Goal: Task Accomplishment & Management: Manage account settings

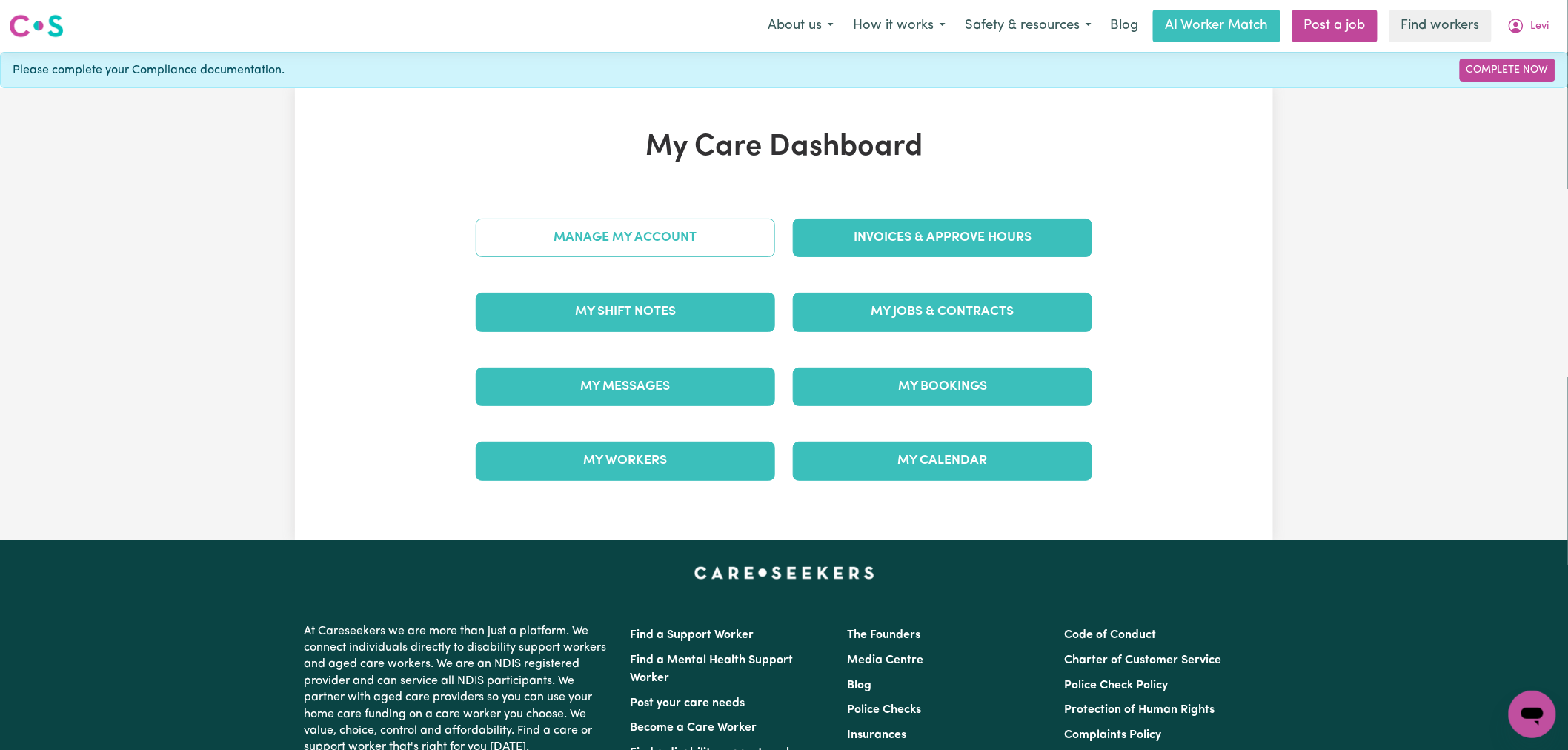
click at [640, 240] on link "Manage My Account" at bounding box center [626, 238] width 300 height 39
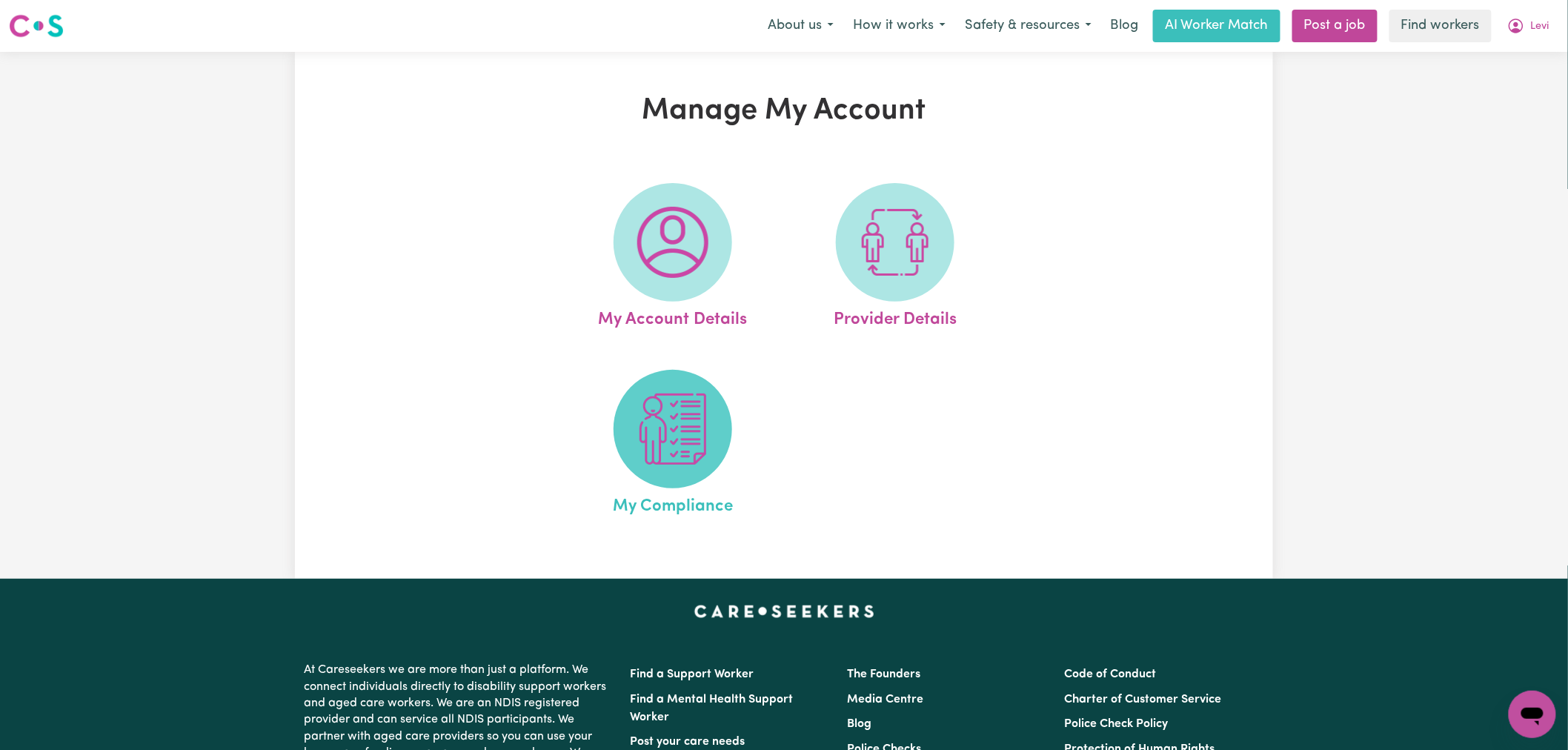
click at [665, 463] on img at bounding box center [673, 428] width 71 height 71
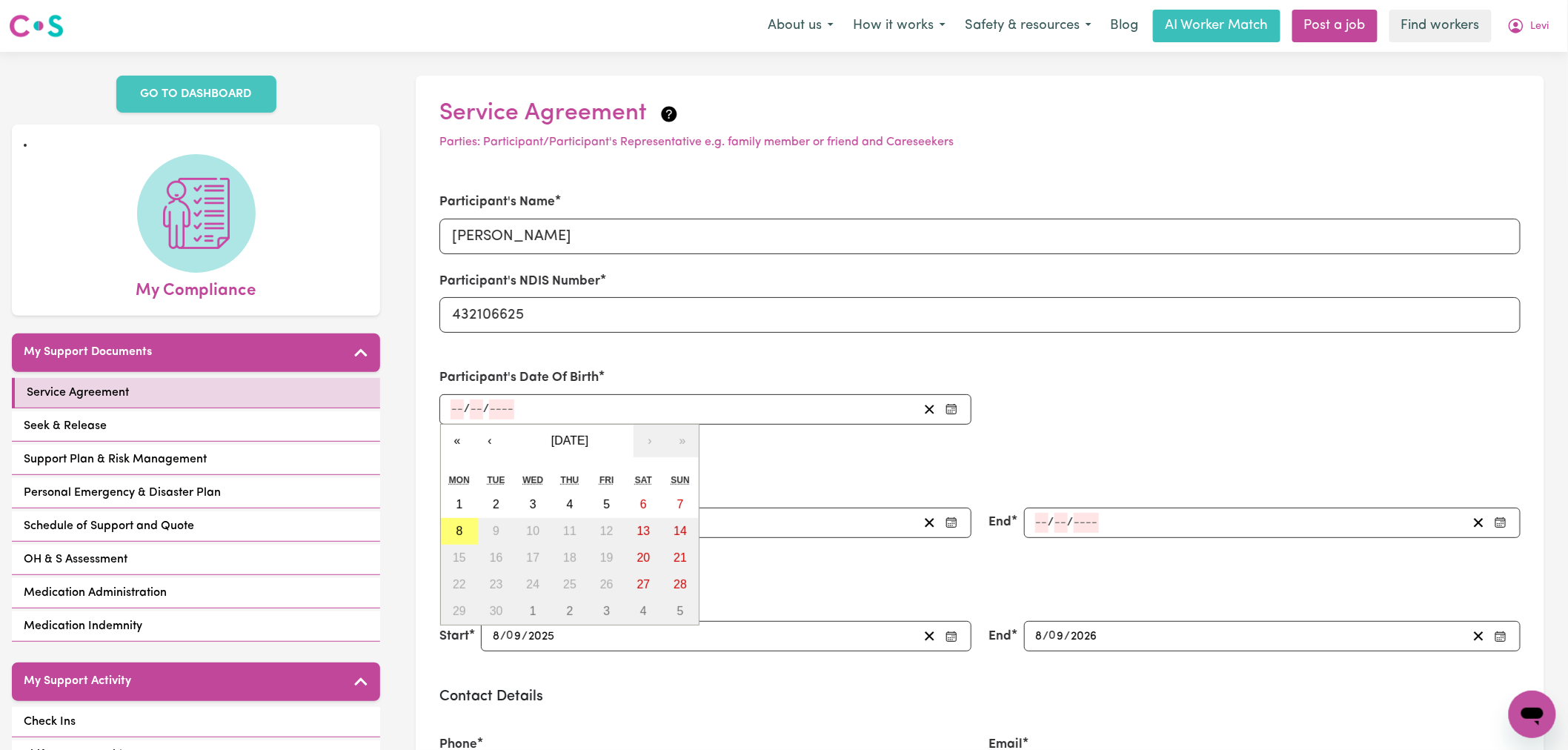
click at [457, 407] on input "number" at bounding box center [457, 409] width 13 height 20
type input "07"
type input "0002-07-07"
type input "7"
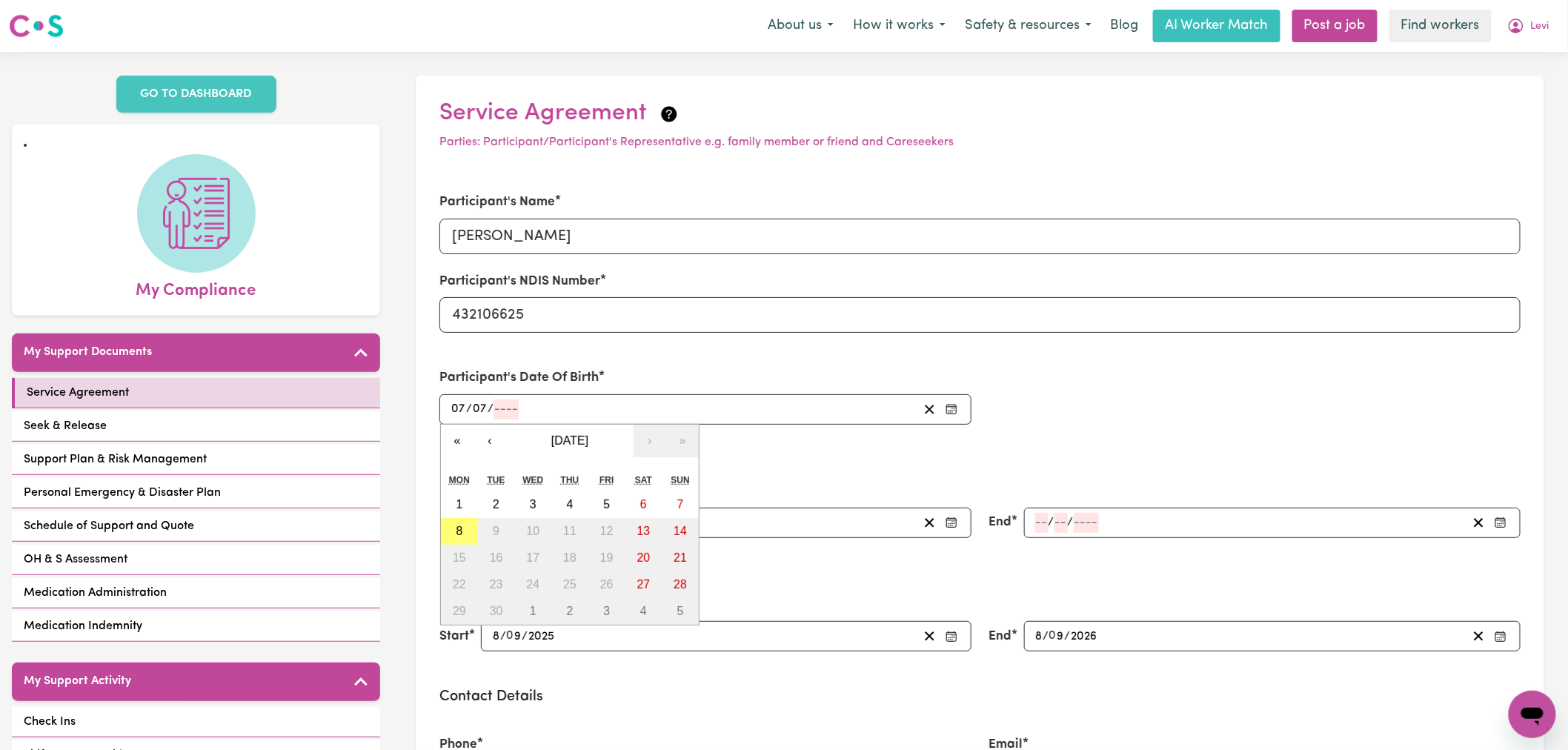
type input "7"
type input "2"
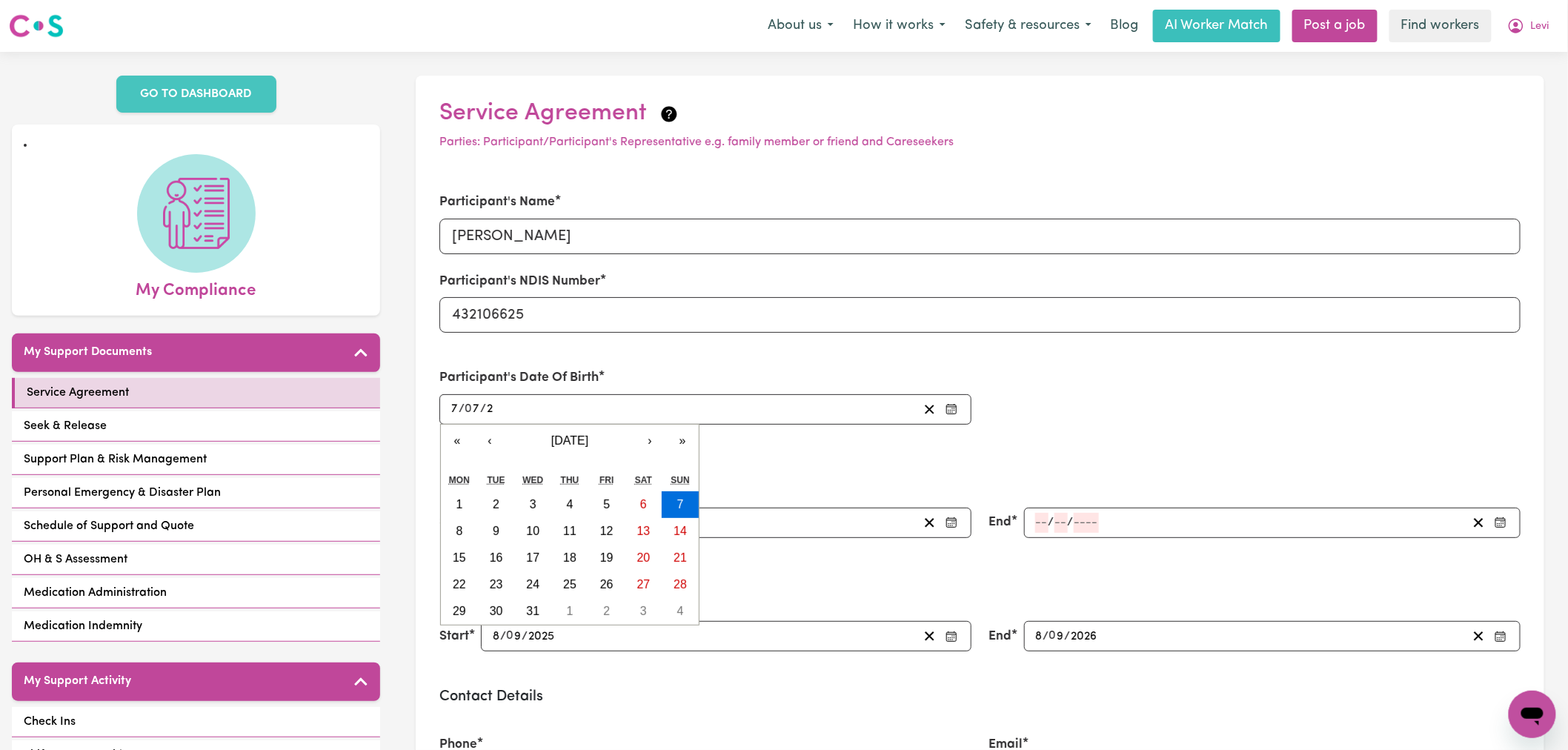
type input "0020-07-07"
type input "20"
type input "0201-07-07"
type input "201"
type input "2010-07-07"
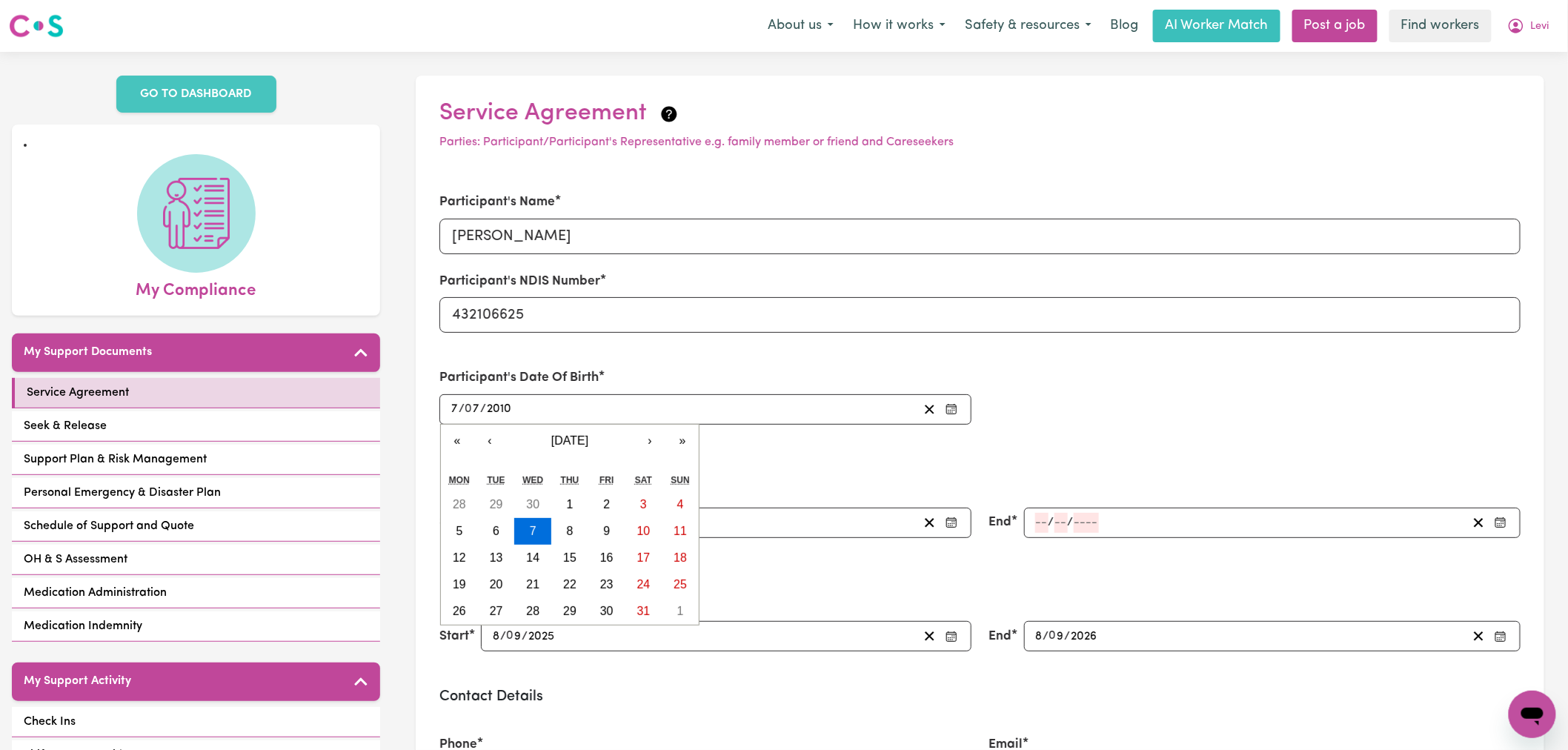
type input "2010"
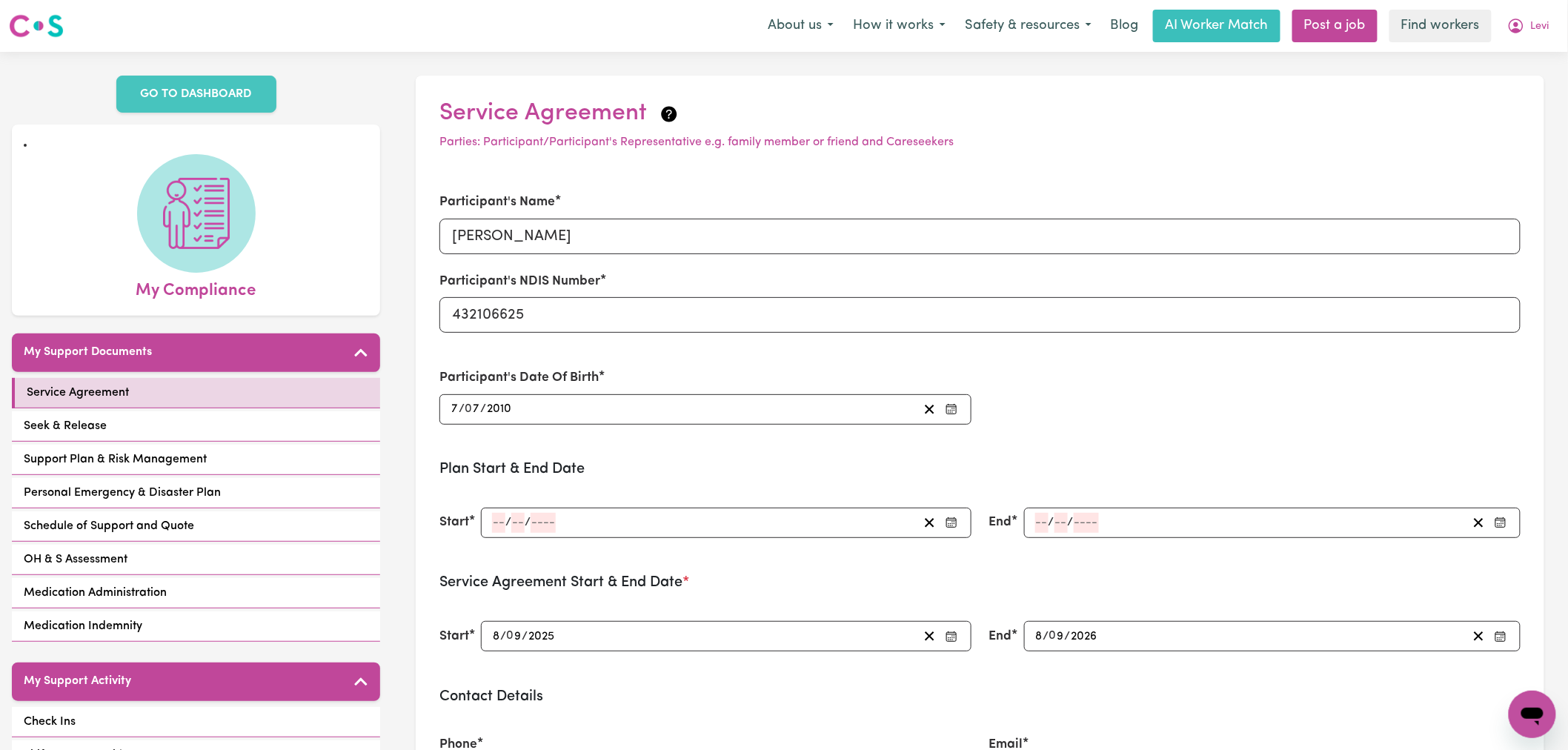
click at [789, 368] on div "Participant's Date Of Birth 2010-07-07 7 / 0 7 / 2010 « ‹ July 2010 › » Mon Tue…" at bounding box center [706, 396] width 532 height 56
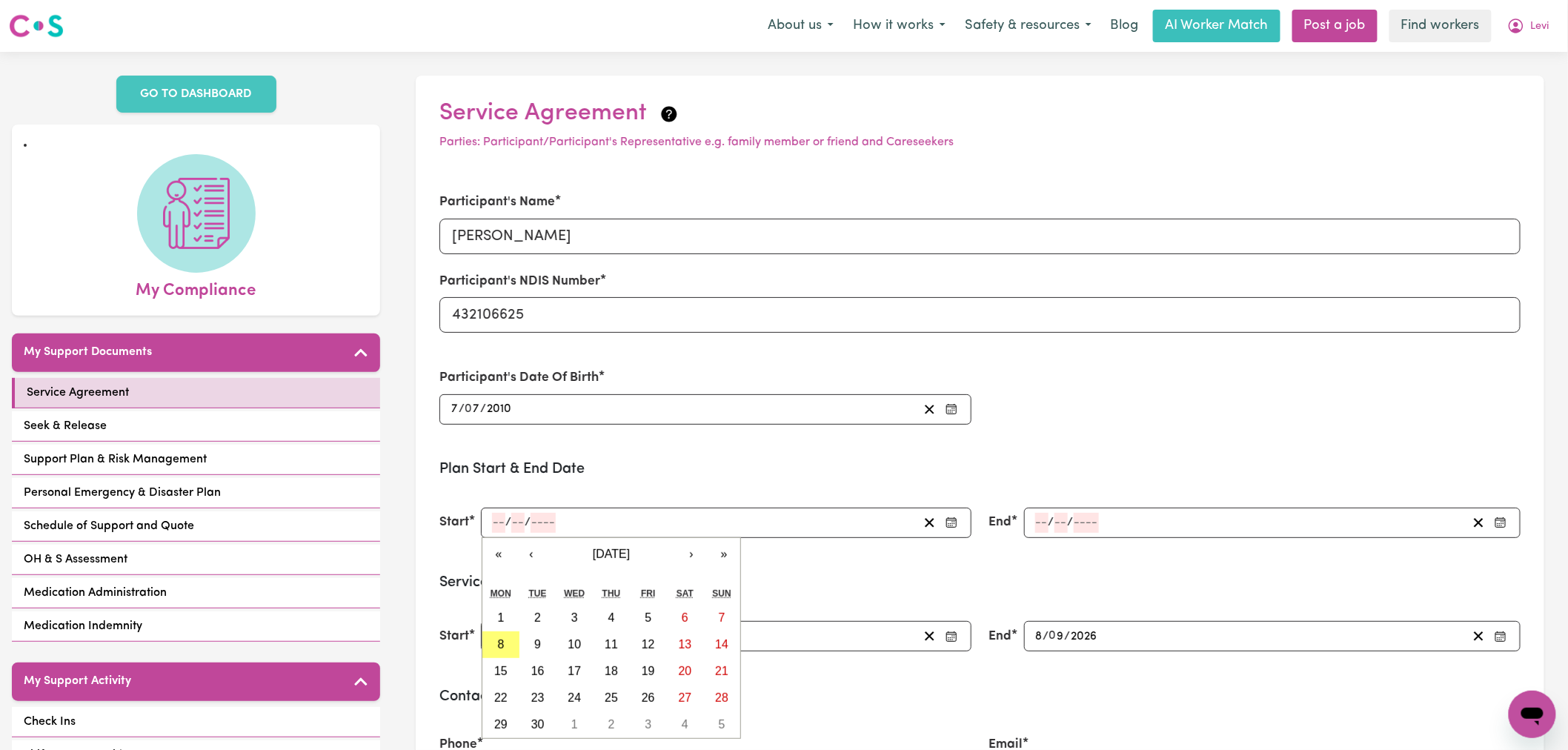
click at [505, 524] on input "number" at bounding box center [498, 523] width 13 height 20
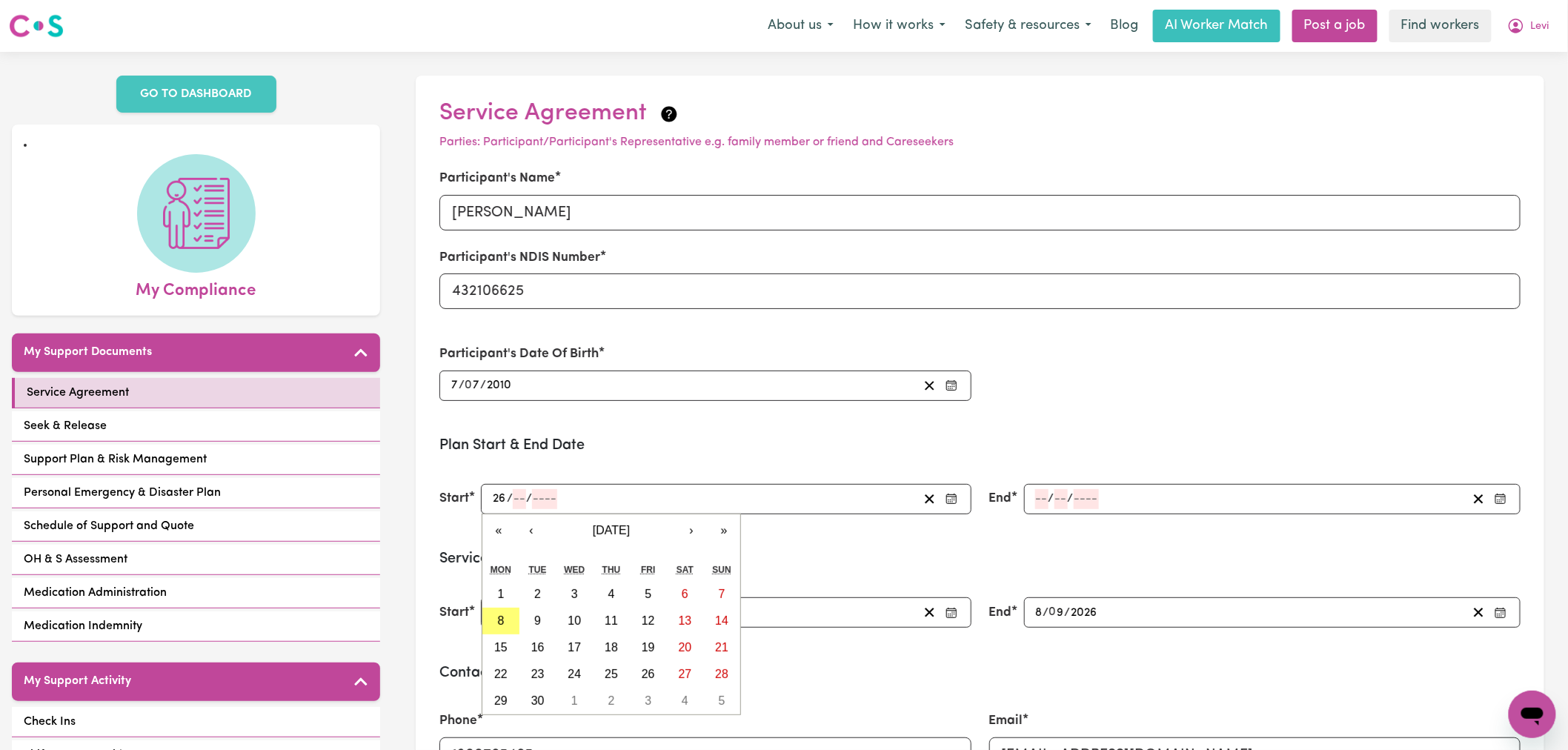
type input "26"
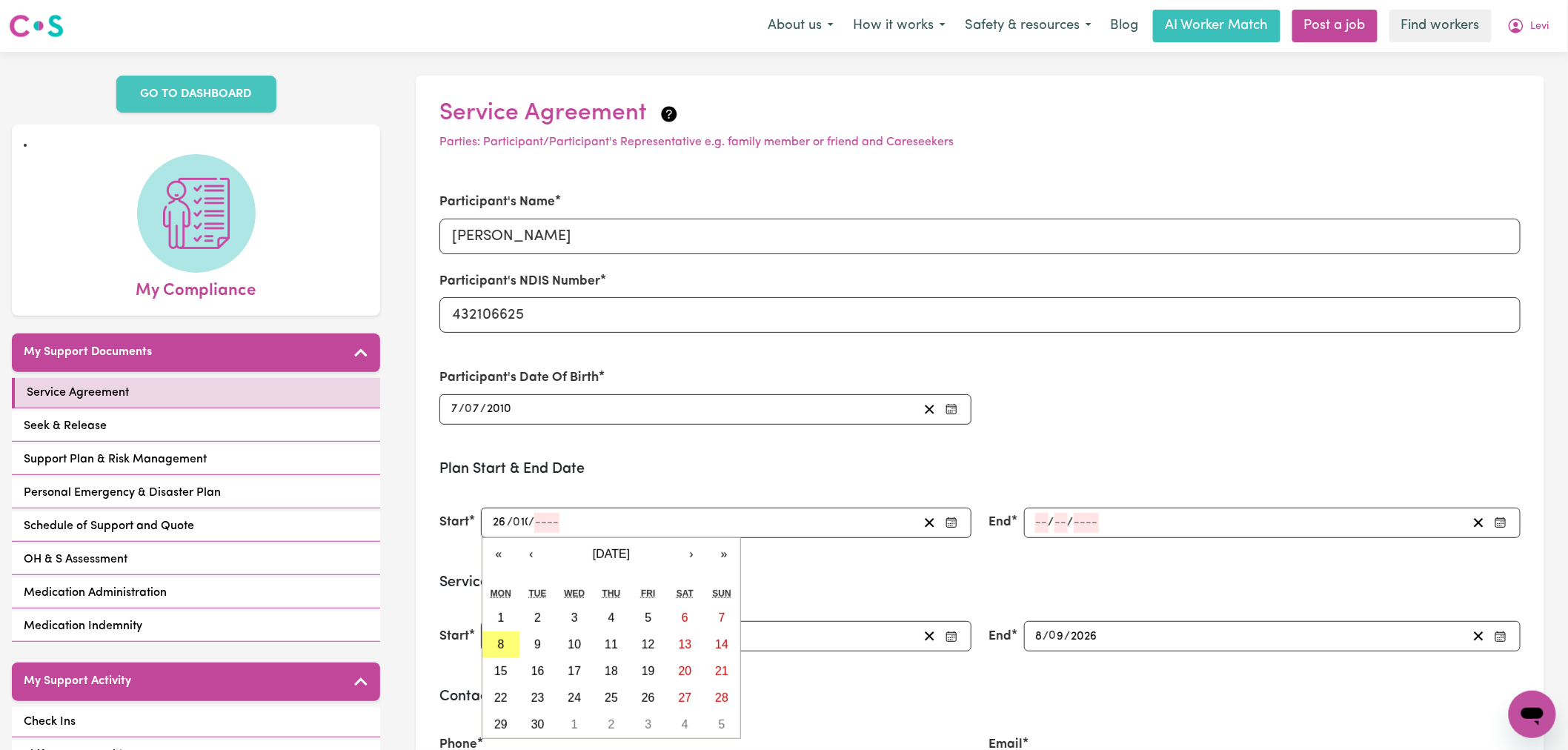
type input "10"
type input "2010-07-07"
type input "7"
type input "2010"
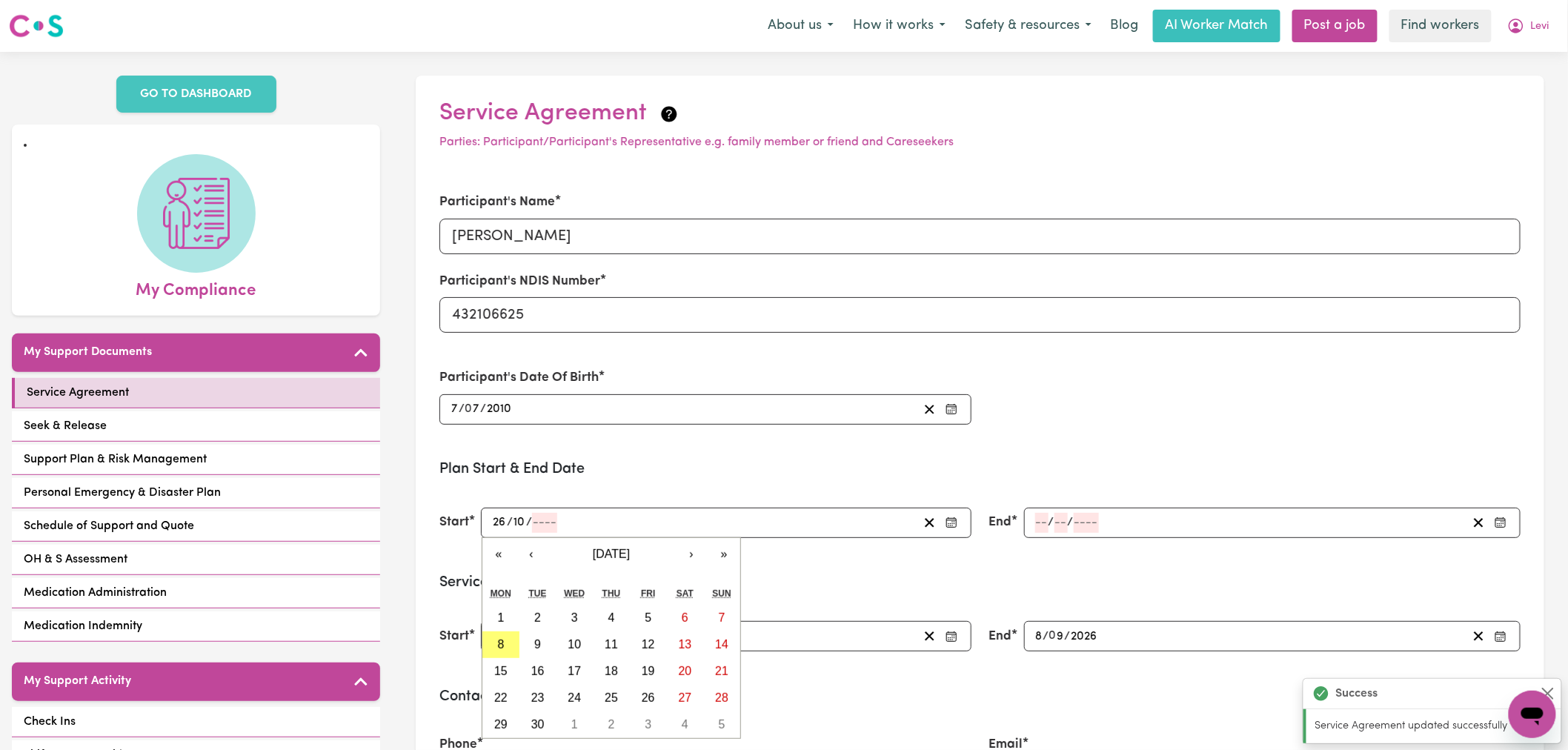
type input "0002-10-26"
type input "2"
type input "023"
click at [498, 524] on input "number" at bounding box center [498, 523] width 13 height 20
type input "26"
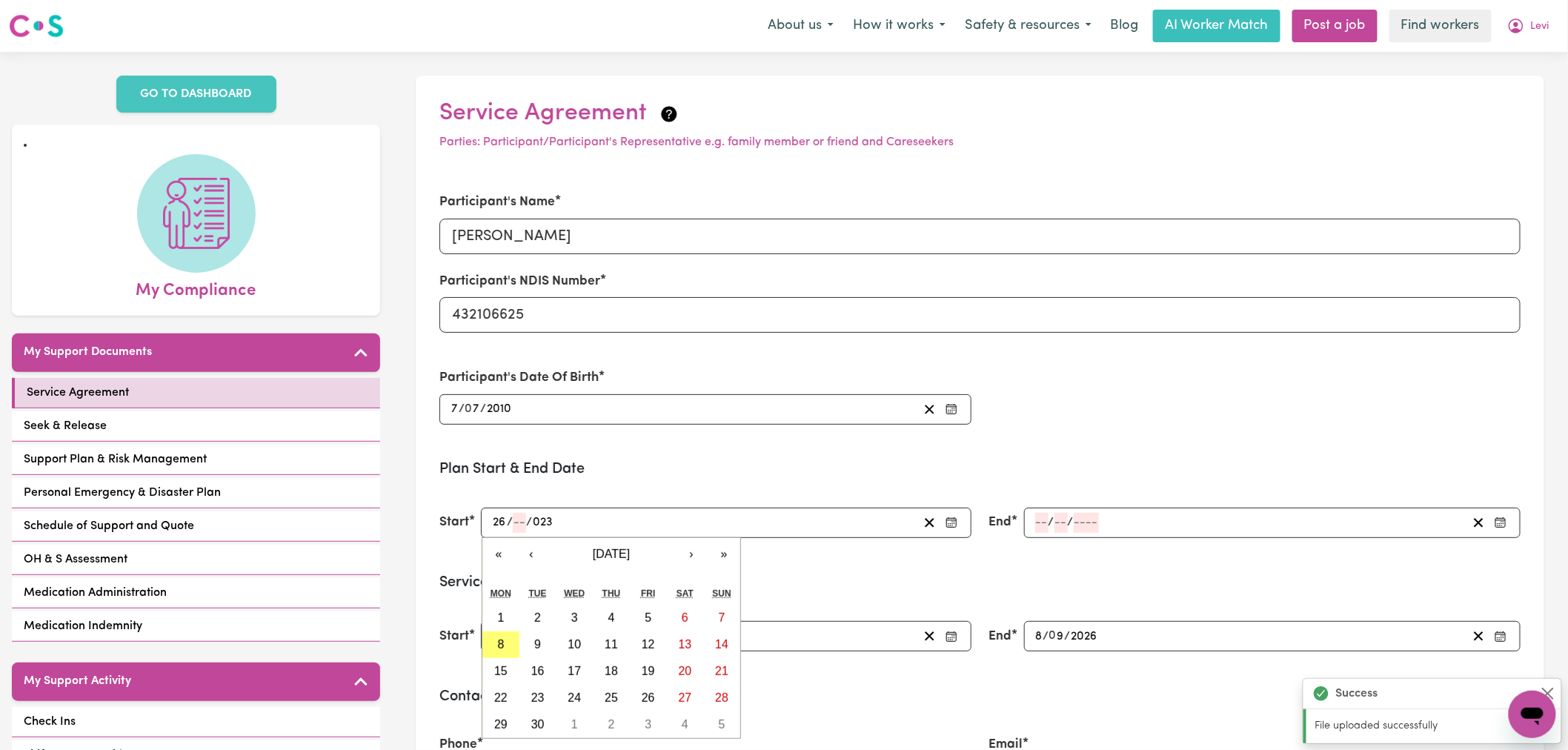
type input "1"
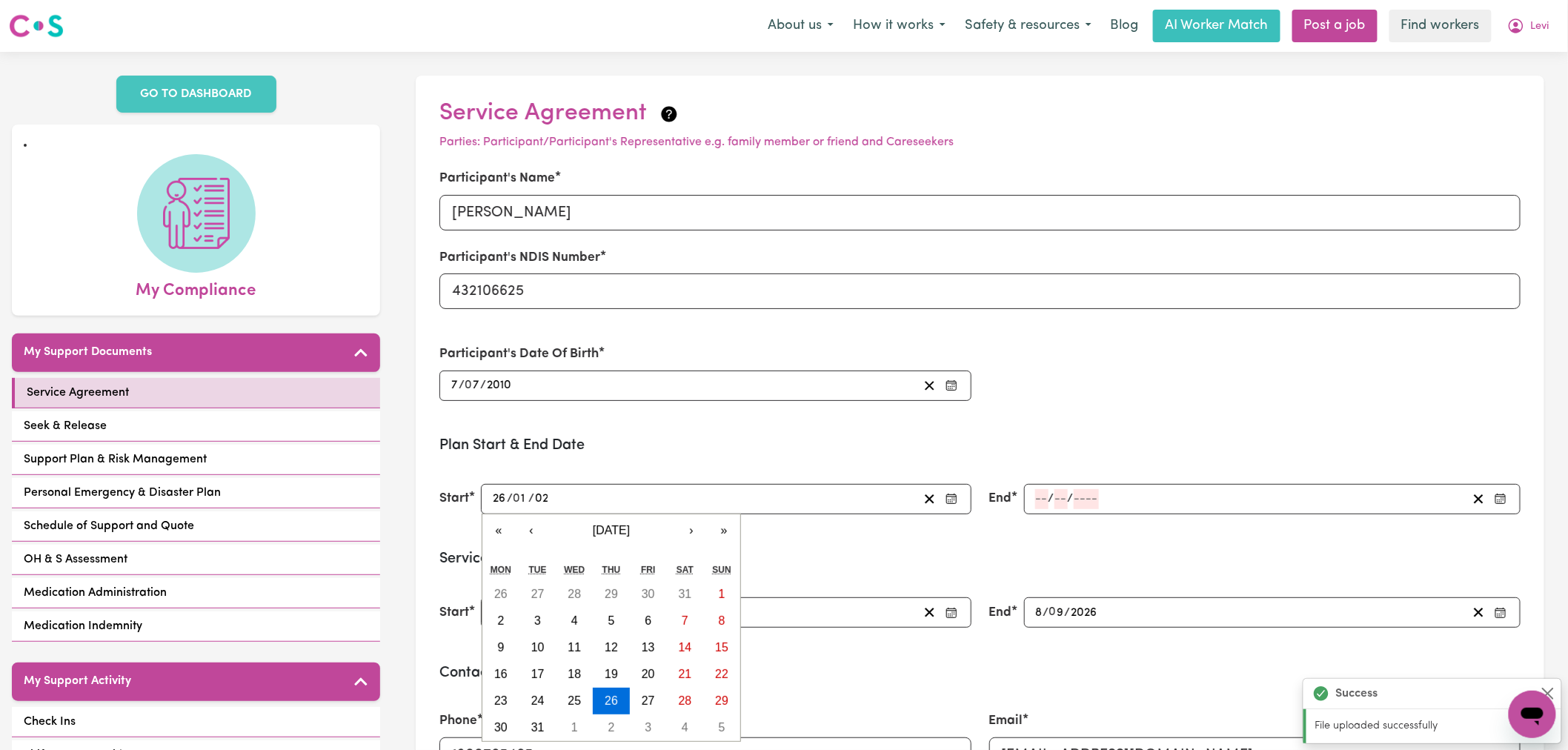
type input "0023-01-26"
type input "23"
type input "0023-10-26"
type input "10"
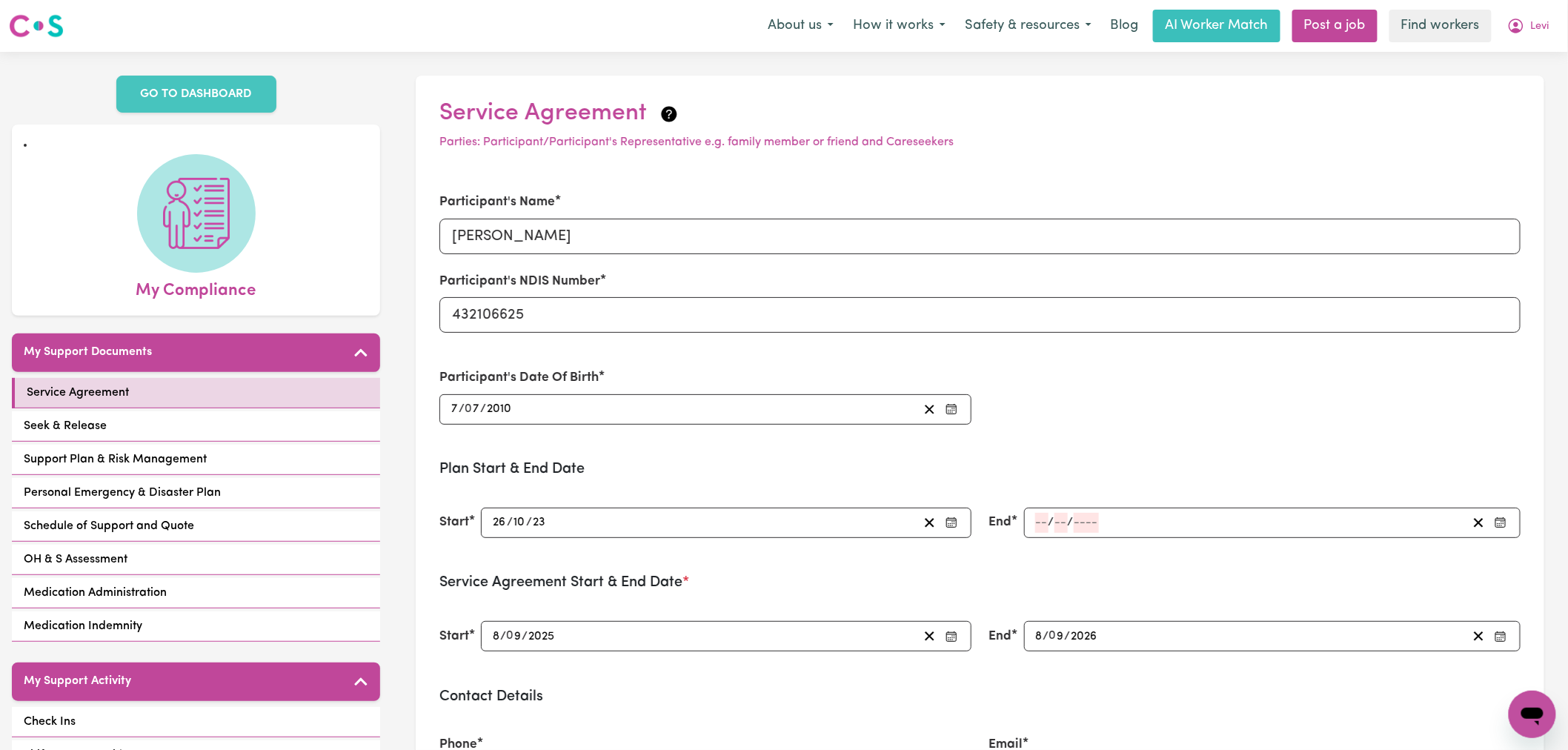
click at [714, 442] on form "Participant's Name Levi Smith Participant's NDIS Number 432106625 Participant's…" at bounding box center [980, 741] width 1081 height 1133
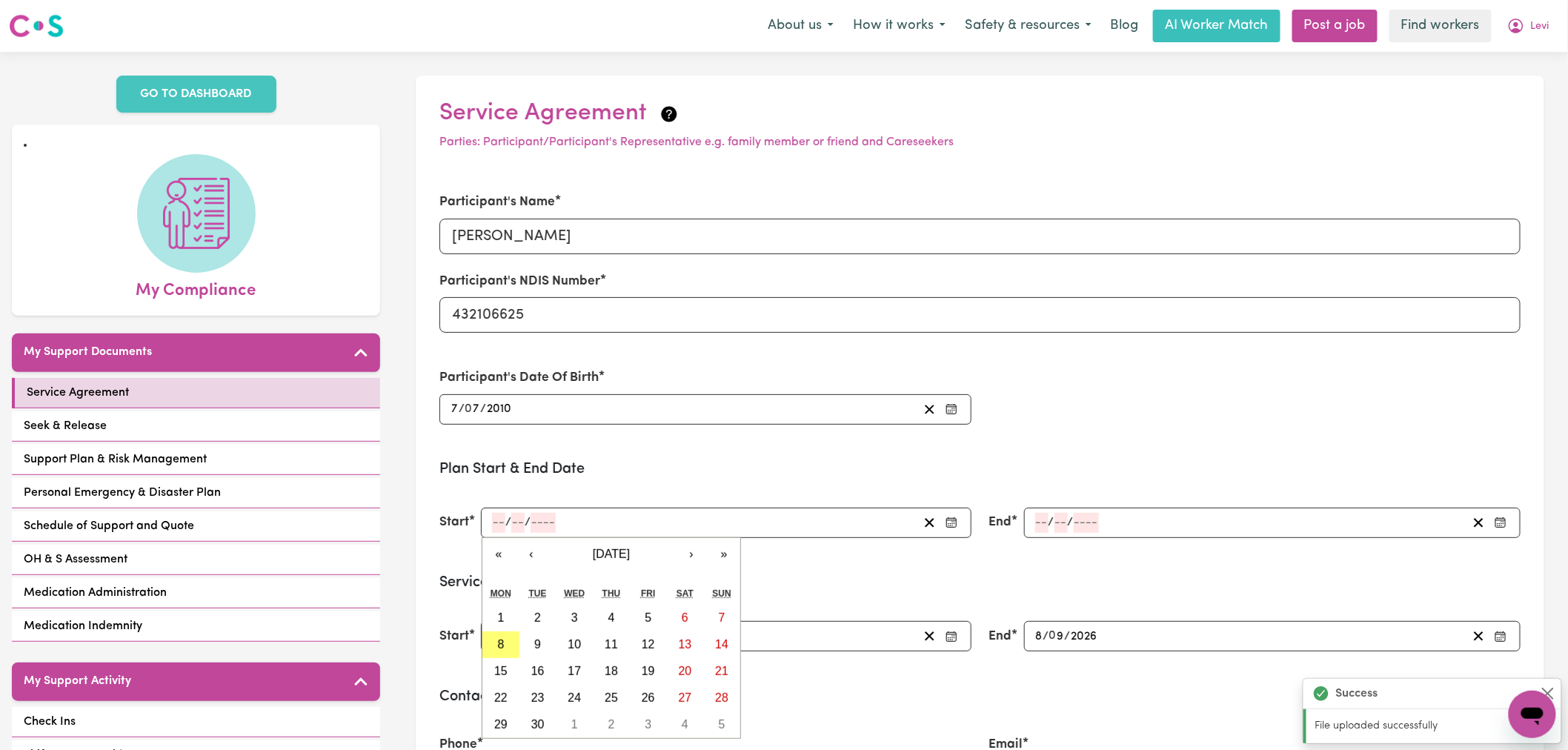
click at [505, 532] on input "number" at bounding box center [498, 523] width 13 height 20
type input "26"
type input "10"
type input "0002-10-26"
type input "2"
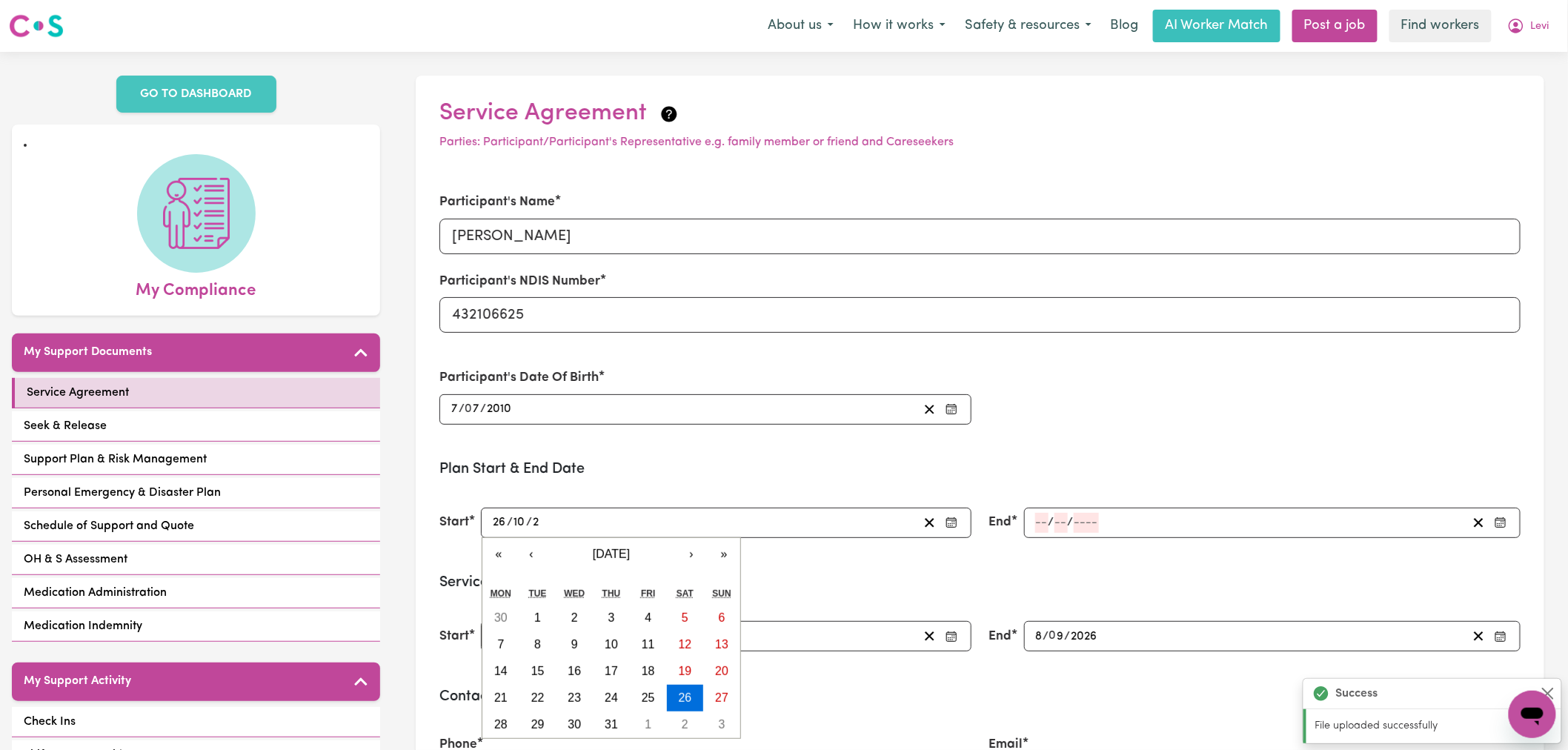
type input "0020-10-26"
type input "20"
type input "0202-10-26"
type input "202"
type input "2023-10-26"
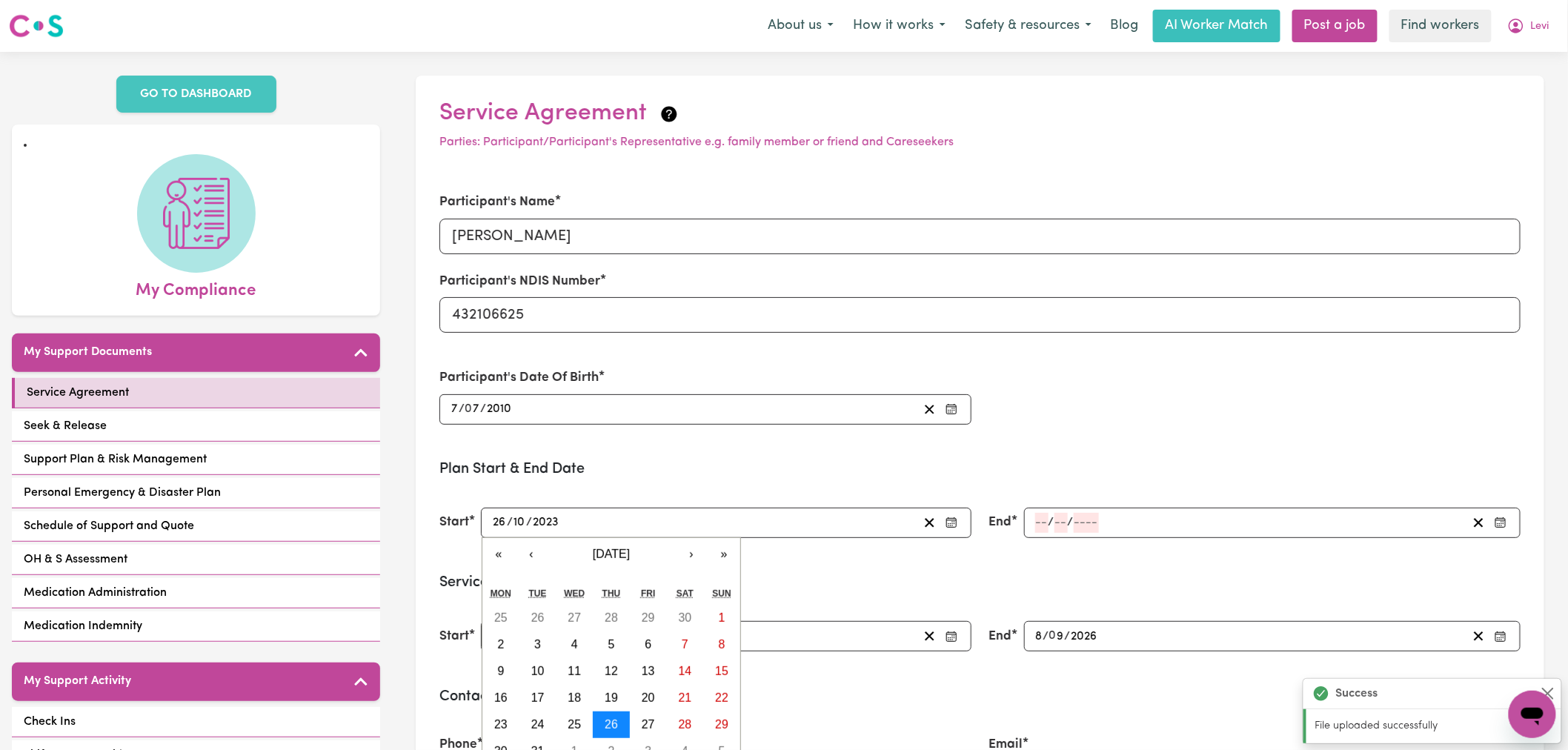
type input "2023"
click at [613, 718] on abbr "26" at bounding box center [611, 724] width 13 height 12
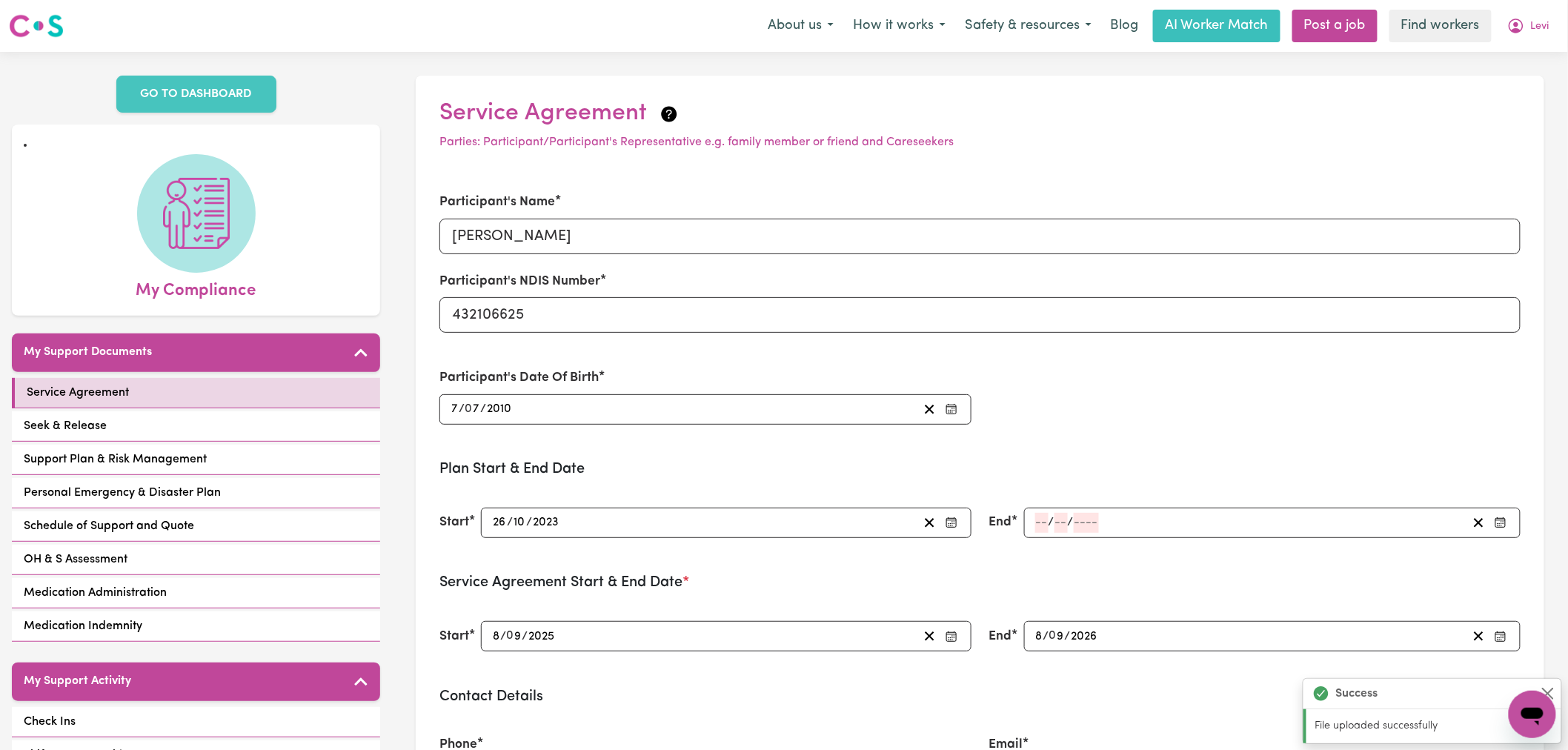
click at [1040, 526] on input "number" at bounding box center [1042, 523] width 13 height 20
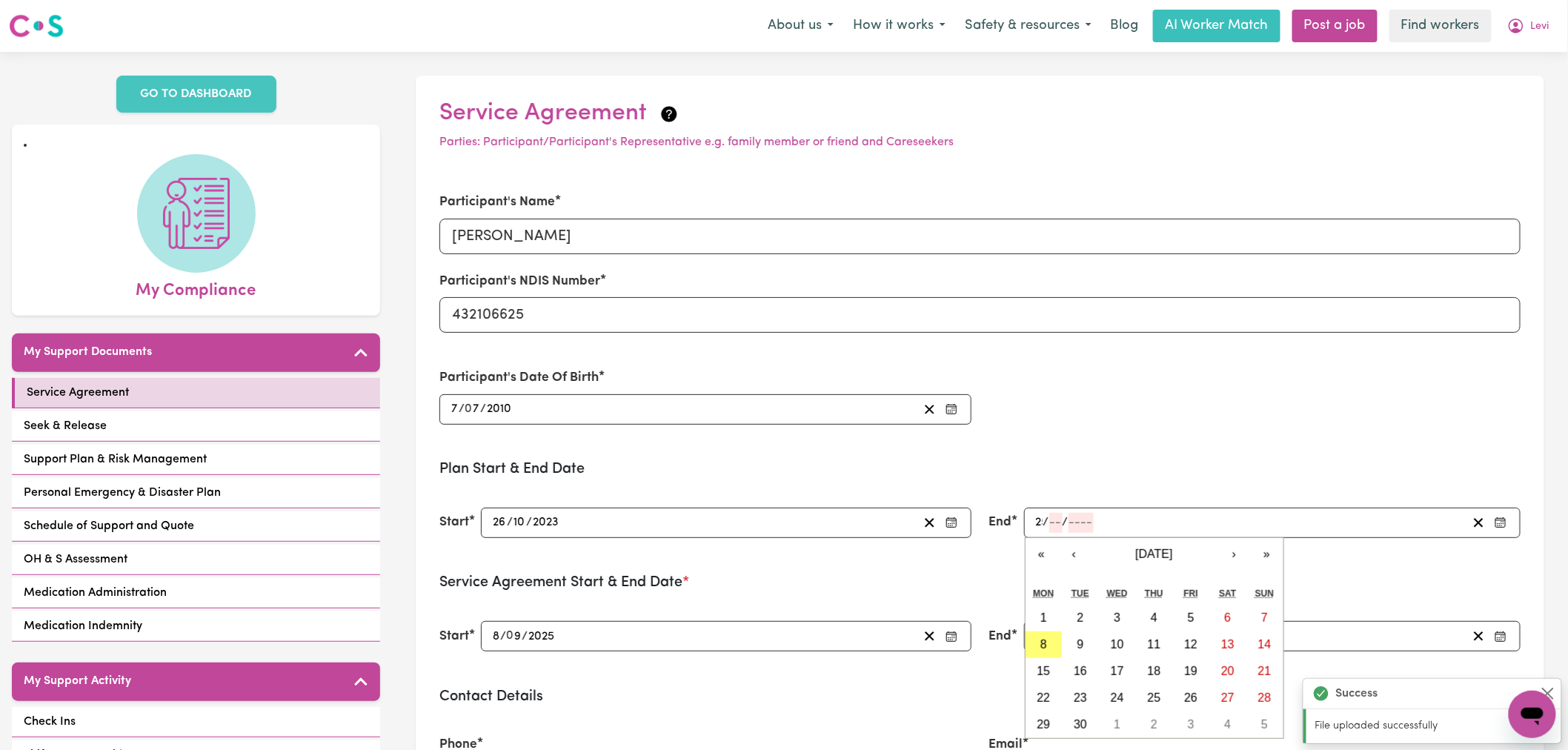
type input "25"
type input "10"
type input "202"
type input "2025-10-25"
type input "2025"
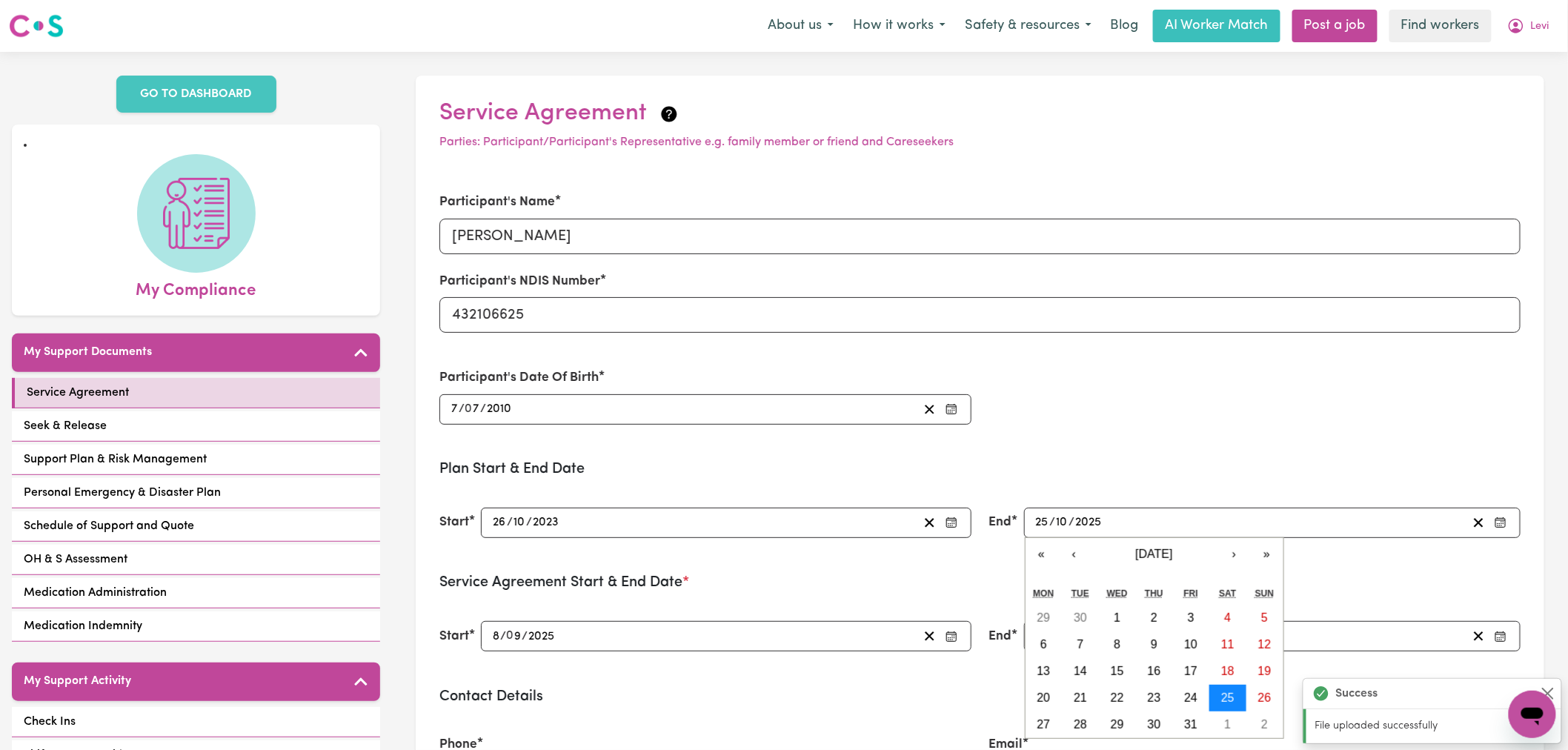
click at [1234, 696] on abbr "25" at bounding box center [1228, 697] width 13 height 12
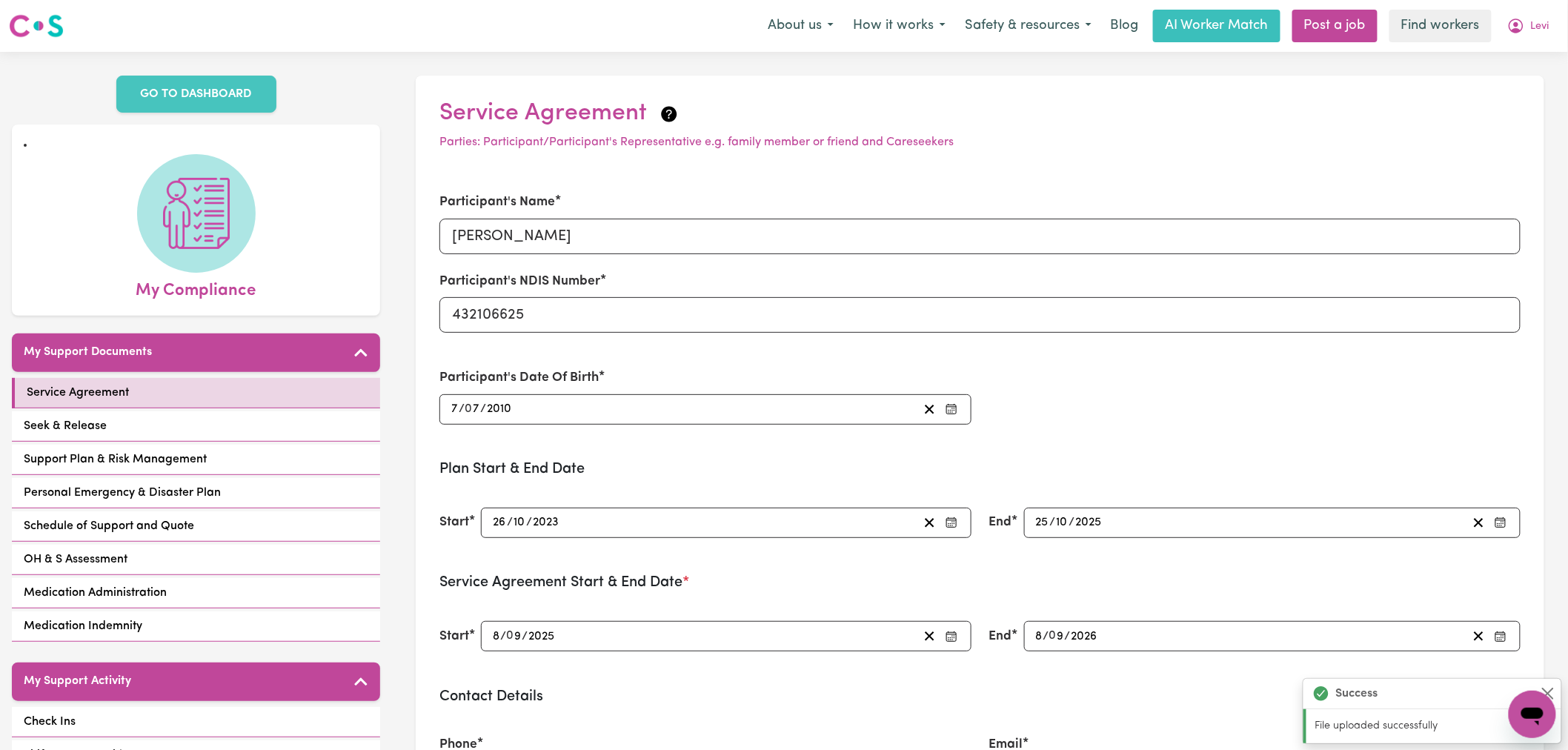
click at [1174, 456] on form "Participant's Name Levi Smith Participant's NDIS Number 432106625 Participant's…" at bounding box center [980, 741] width 1081 height 1133
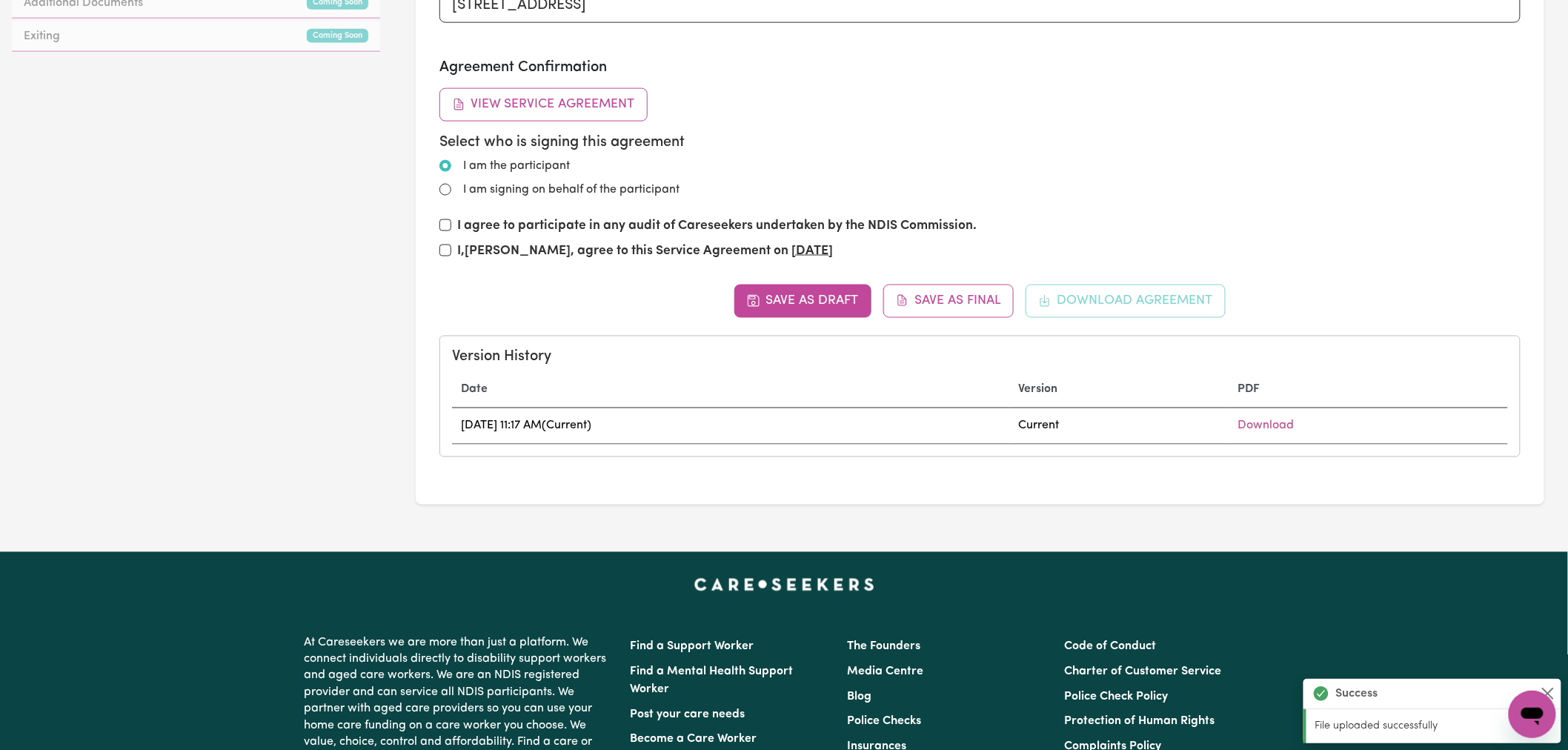
scroll to position [741, 0]
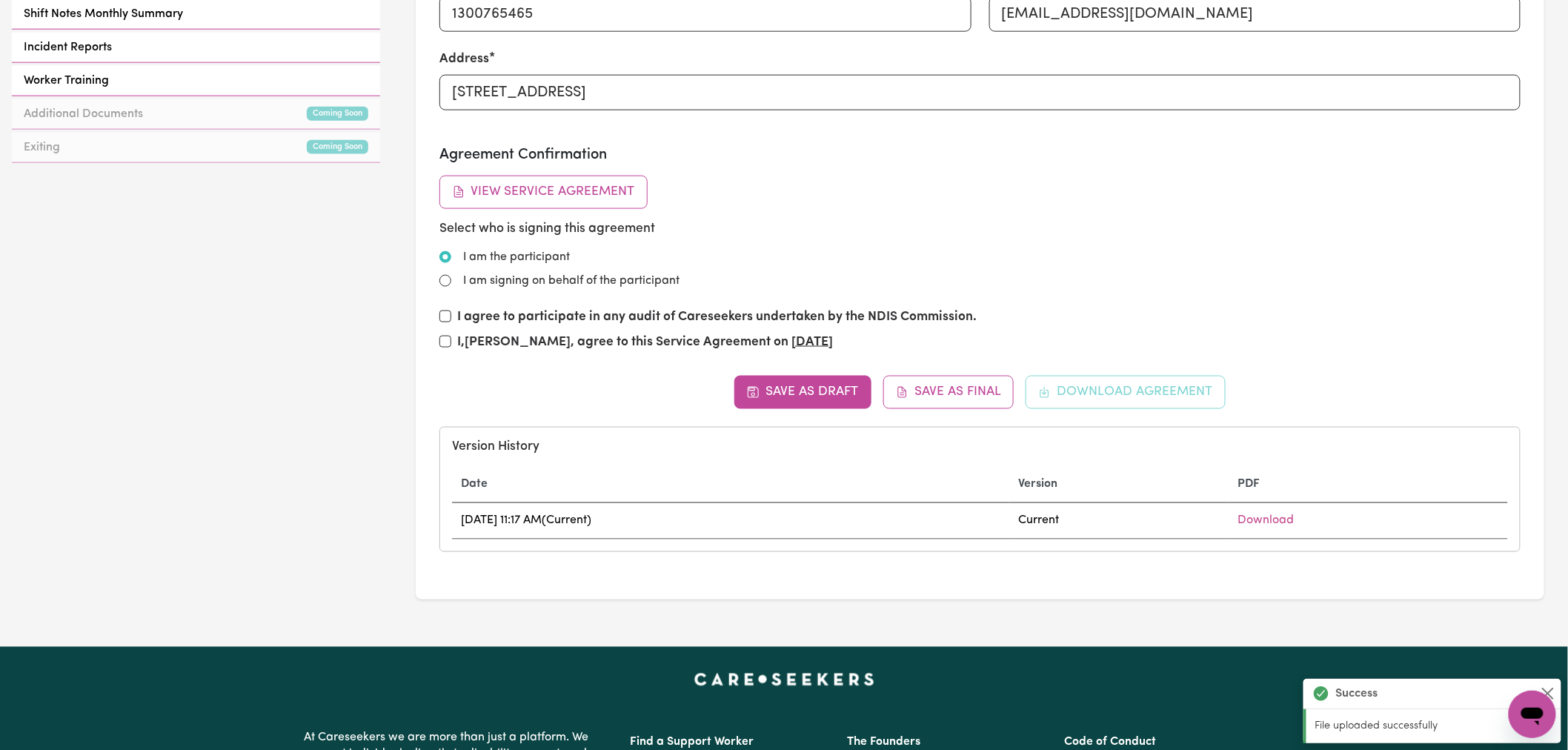
click at [805, 403] on div "Save as Draft Save as Final Download Agreement Version History Date Version PDF…" at bounding box center [980, 464] width 1081 height 176
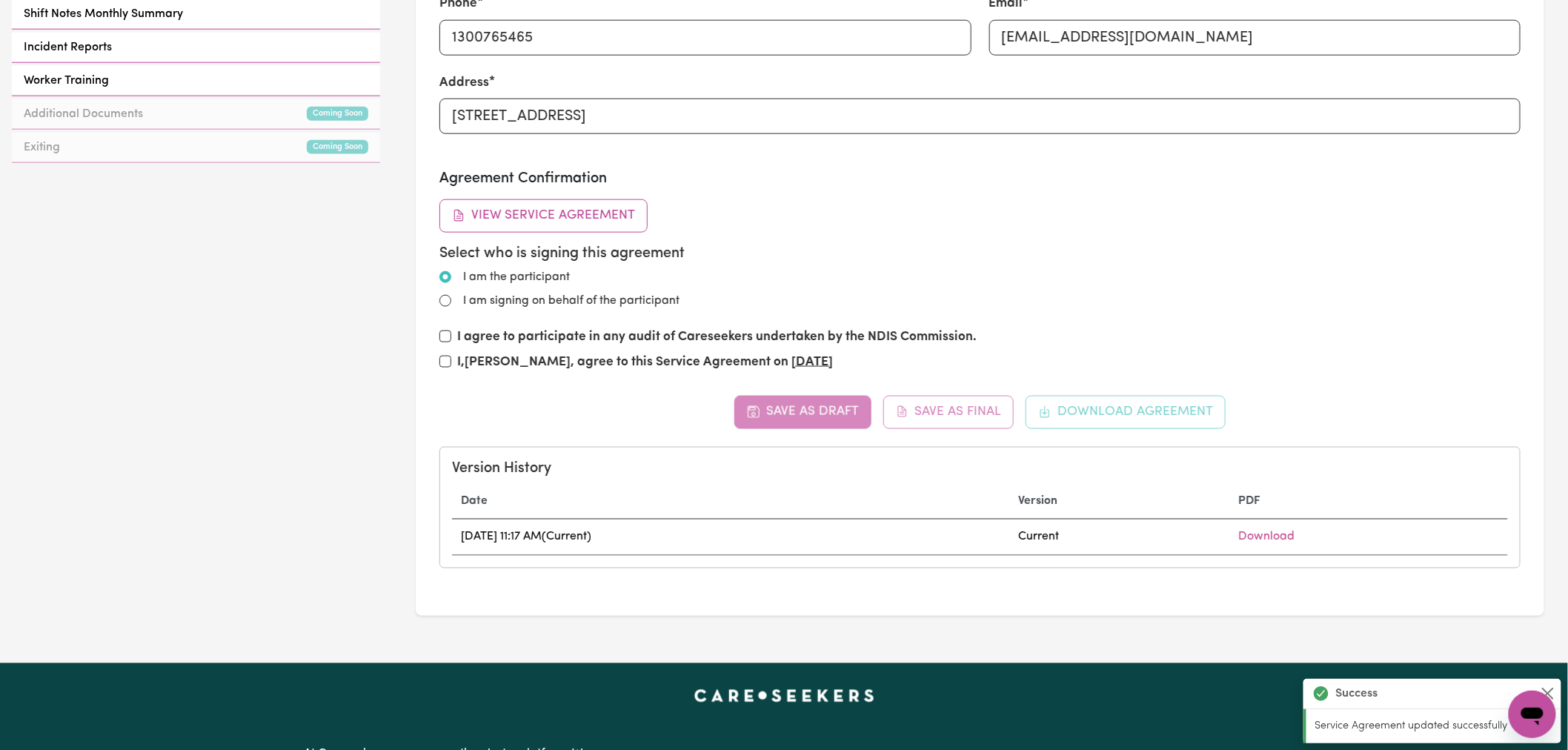
type input "2023-10-26"
type input "26"
type input "10"
type input "2023"
type input "2025-10-25"
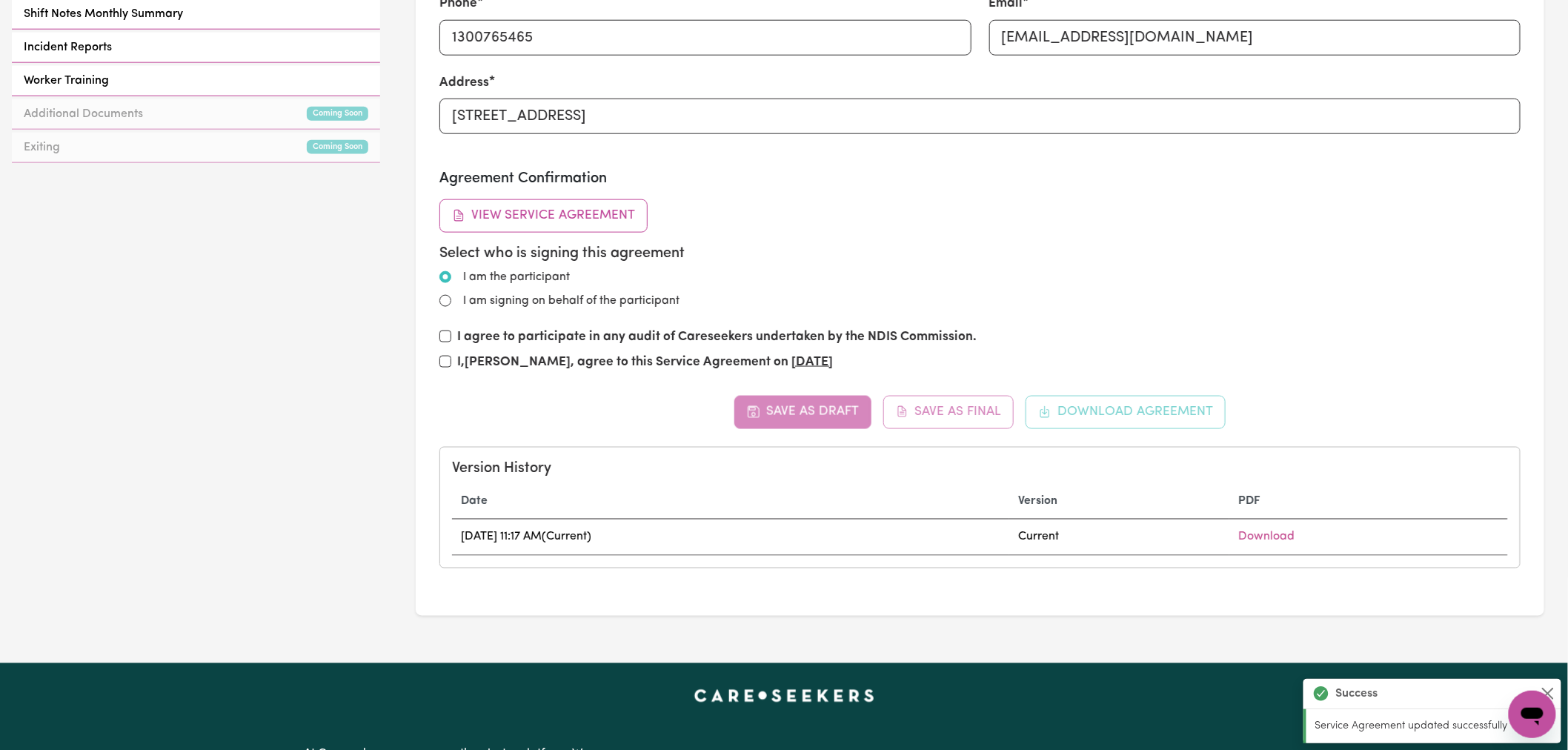
type input "25"
type input "10"
type input "2025"
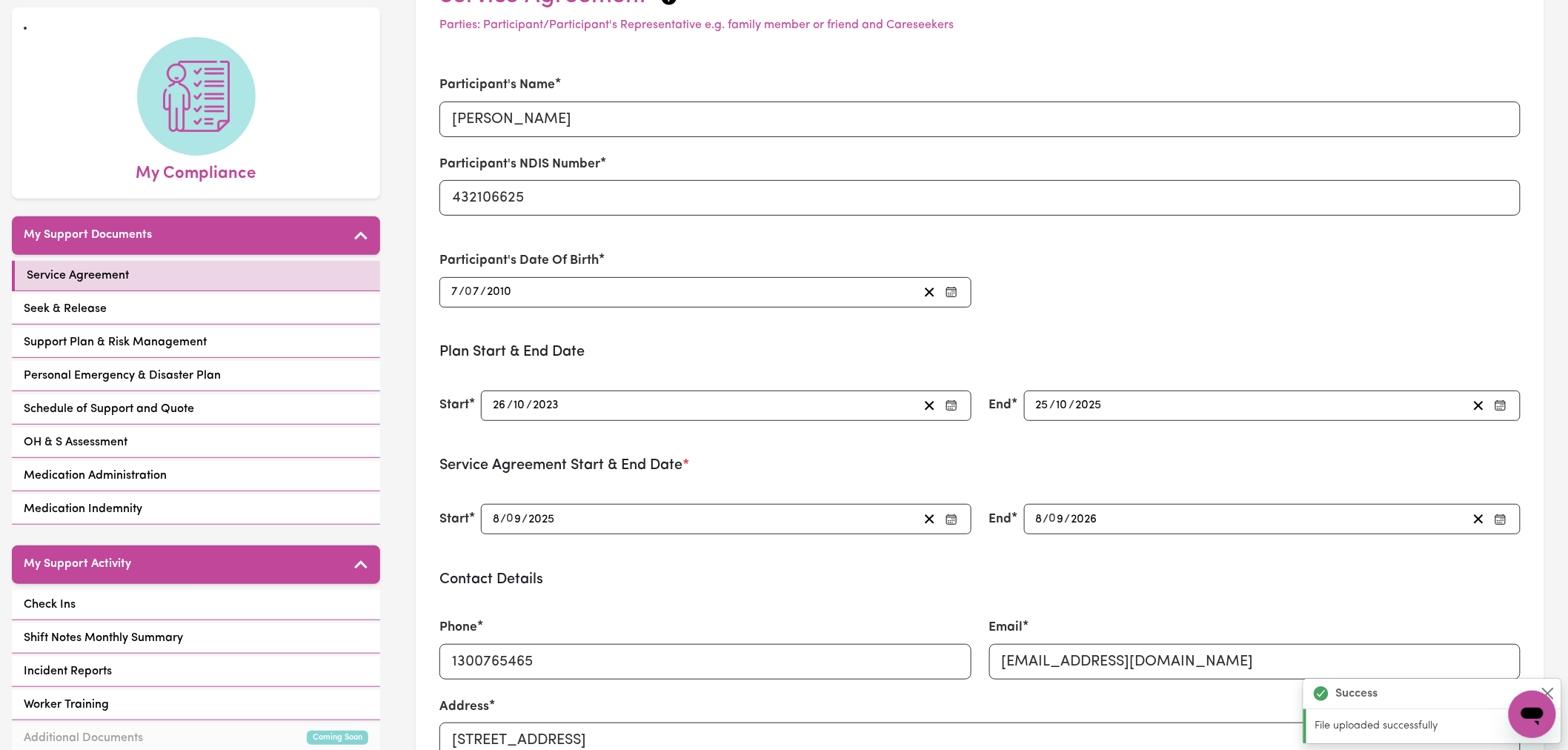
scroll to position [0, 0]
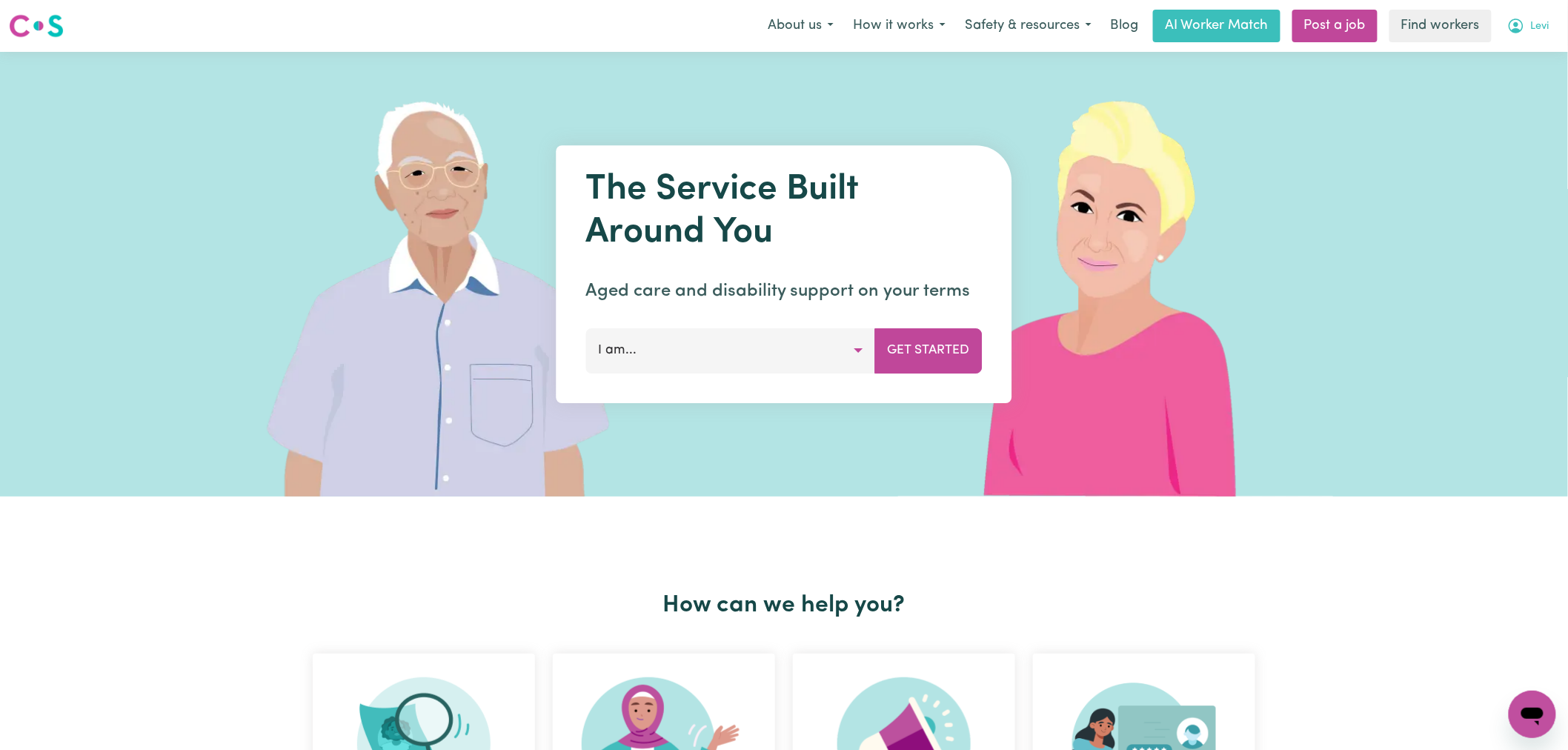
click at [1517, 31] on icon "My Account" at bounding box center [1516, 26] width 15 height 15
click at [1501, 86] on link "Logout" at bounding box center [1499, 85] width 117 height 28
click at [1535, 26] on link "Login" at bounding box center [1534, 26] width 51 height 33
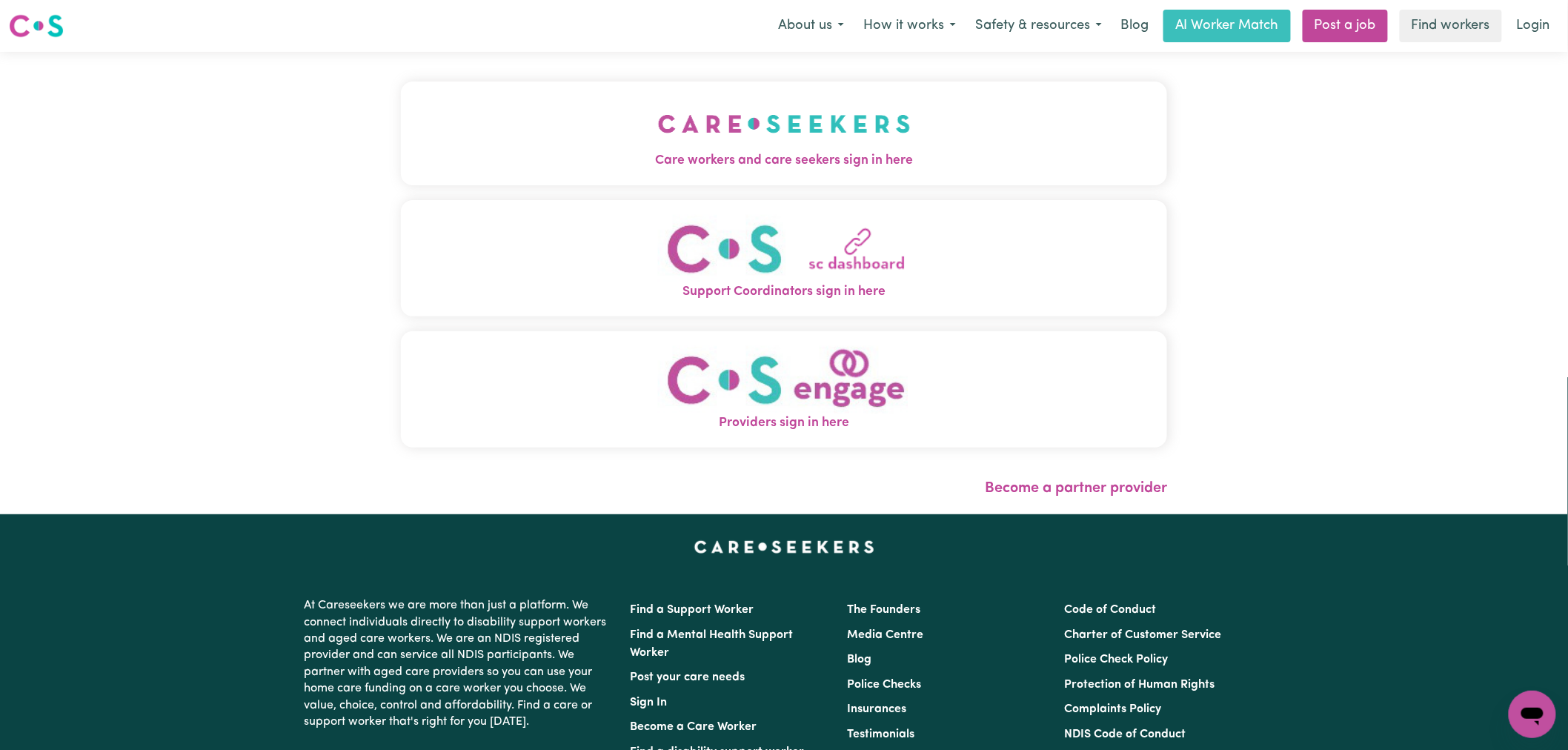
click at [573, 152] on span "Care workers and care seekers sign in here" at bounding box center [784, 161] width 766 height 19
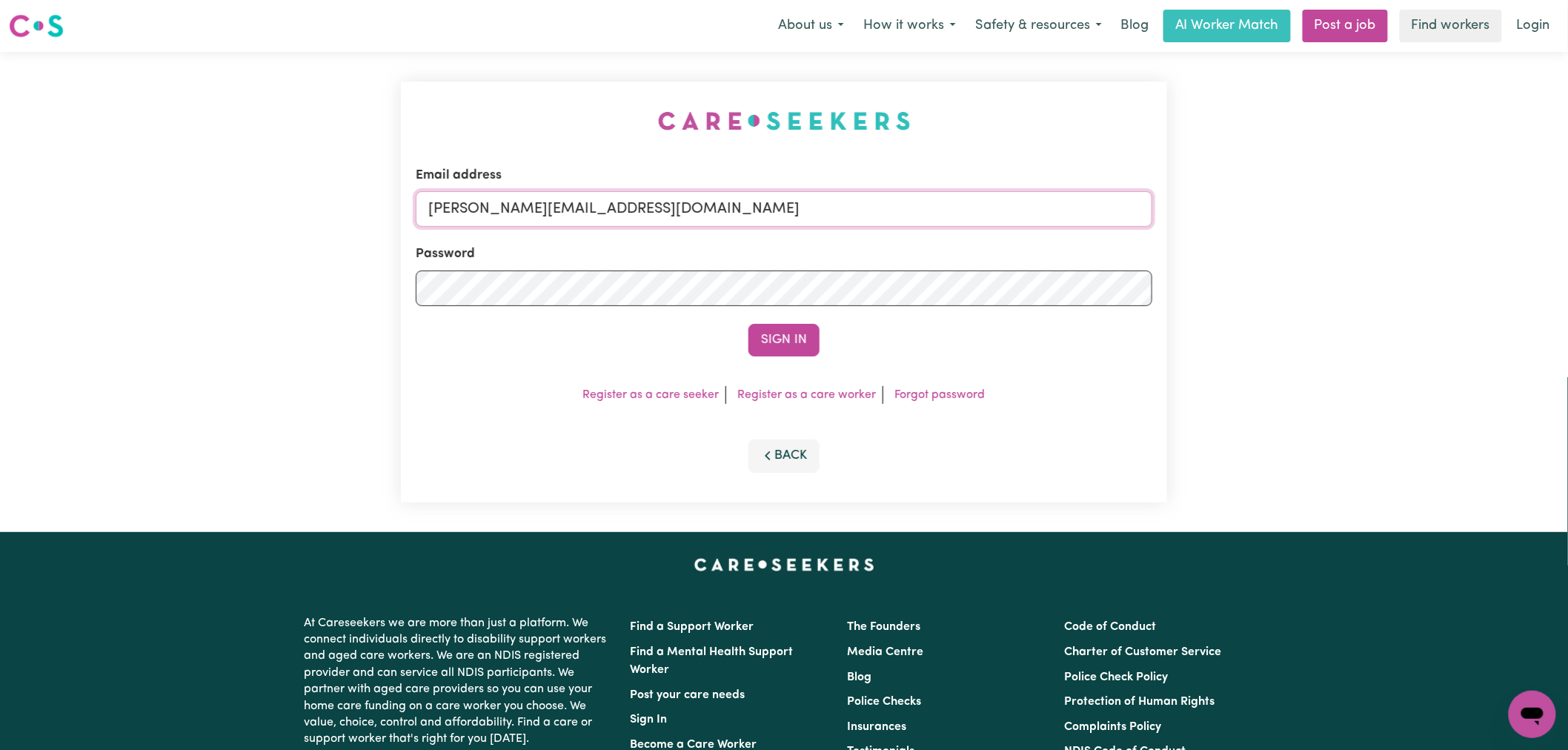
click at [680, 223] on input "lindsay+engage@careseekers.com.au" at bounding box center [784, 209] width 737 height 35
drag, startPoint x: 836, startPoint y: 213, endPoint x: 502, endPoint y: 200, distance: 334.3
click at [502, 200] on input "superuser~hnybhangu@outlook.com" at bounding box center [784, 209] width 737 height 35
type input "superuser~hnybhangu@outlook.com"
click at [748, 323] on button "Sign In" at bounding box center [784, 339] width 71 height 33
